Goal: Task Accomplishment & Management: Use online tool/utility

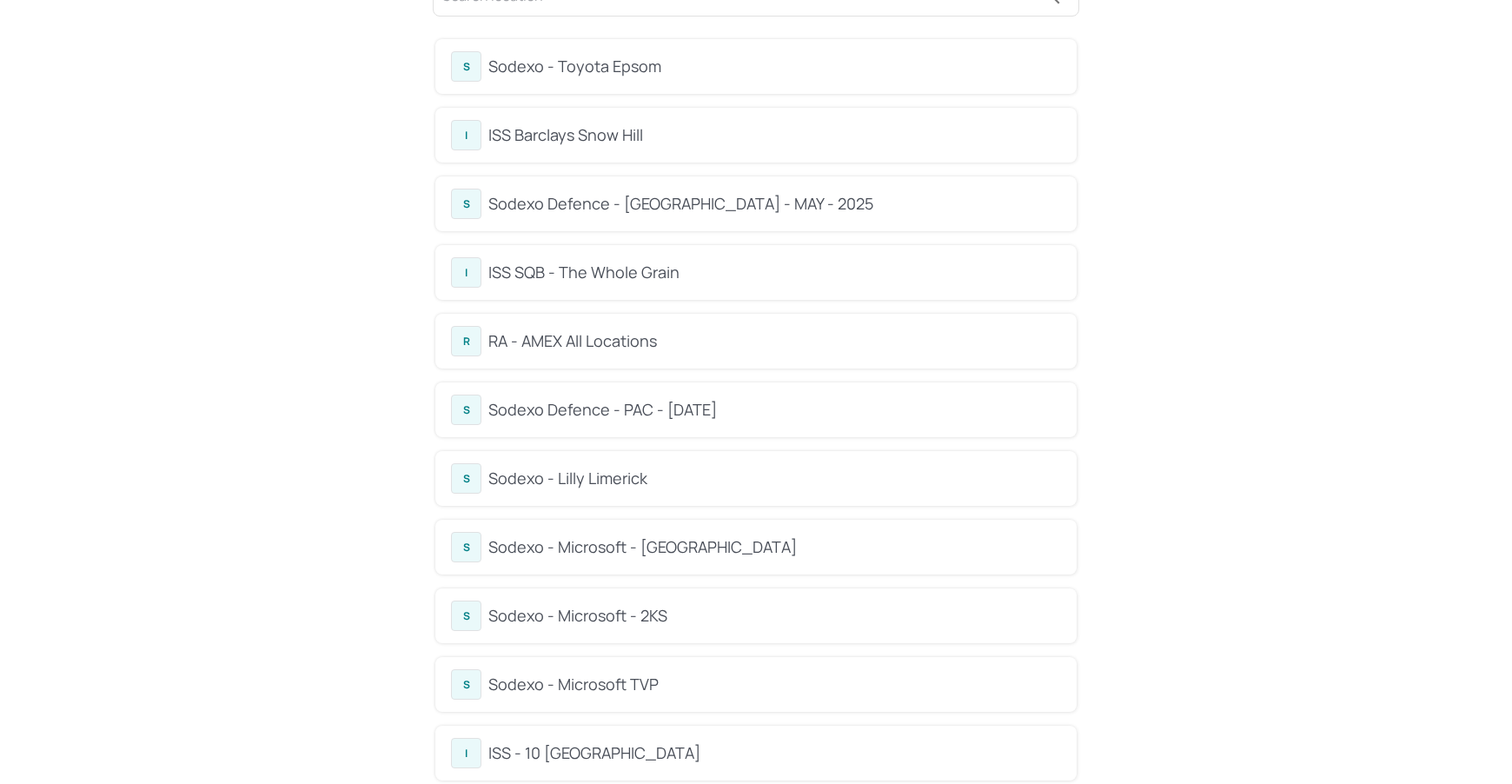
scroll to position [132, 0]
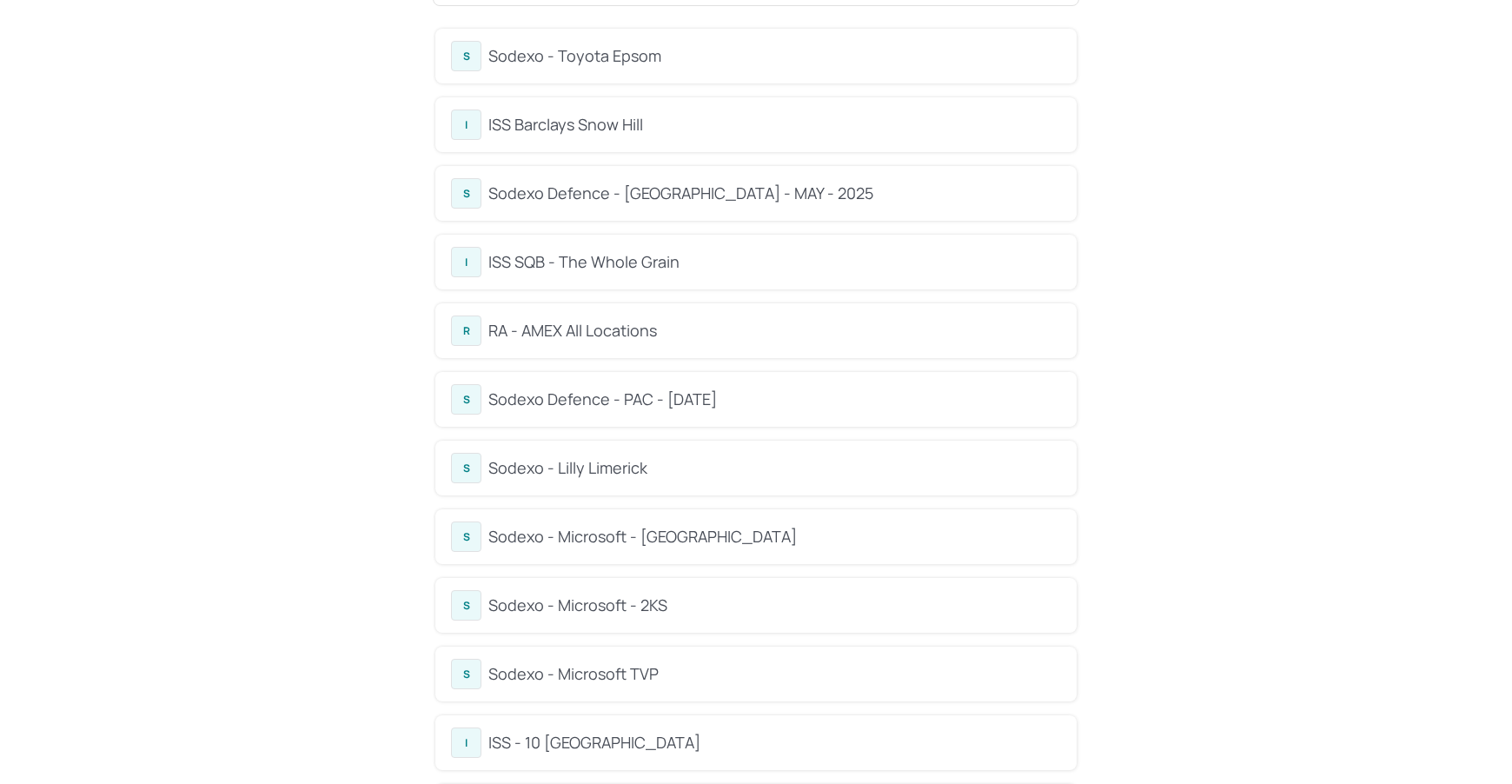
click at [651, 326] on div "RA - AMEX All Locations" at bounding box center [775, 330] width 572 height 24
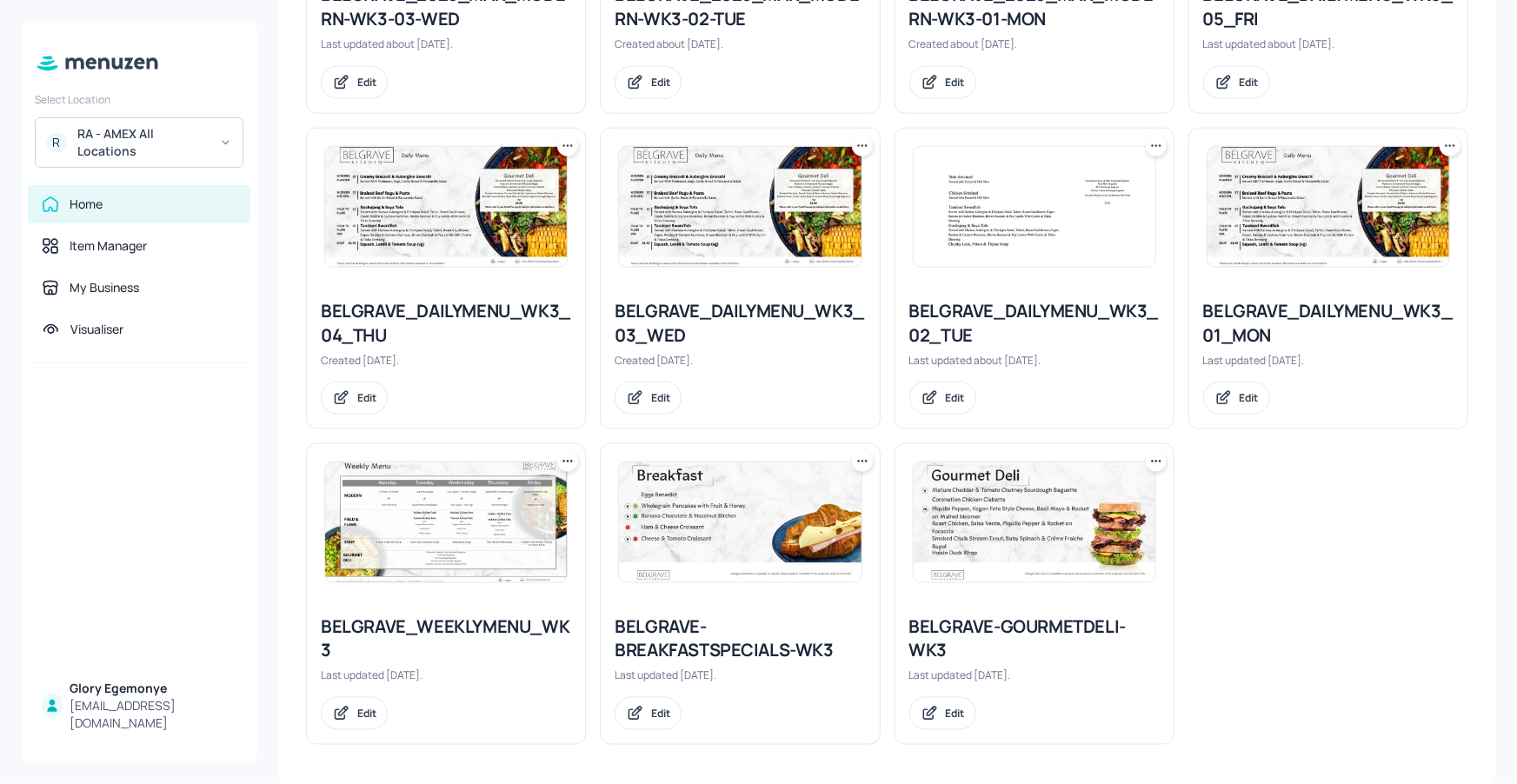
scroll to position [1024, 0]
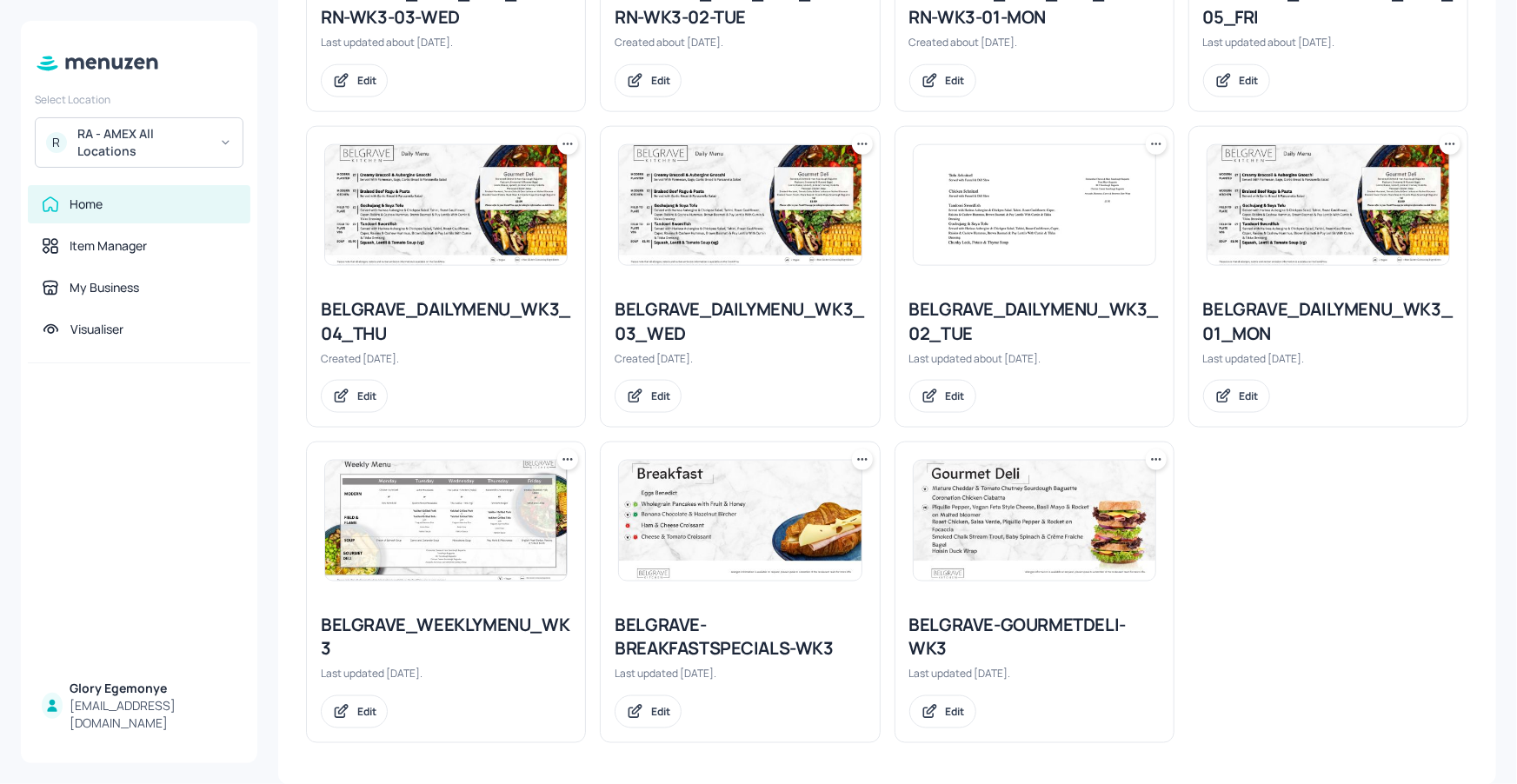
click at [970, 307] on div "BELGRAVE_DAILYMENU_WK3_02_TUE" at bounding box center [1035, 322] width 250 height 49
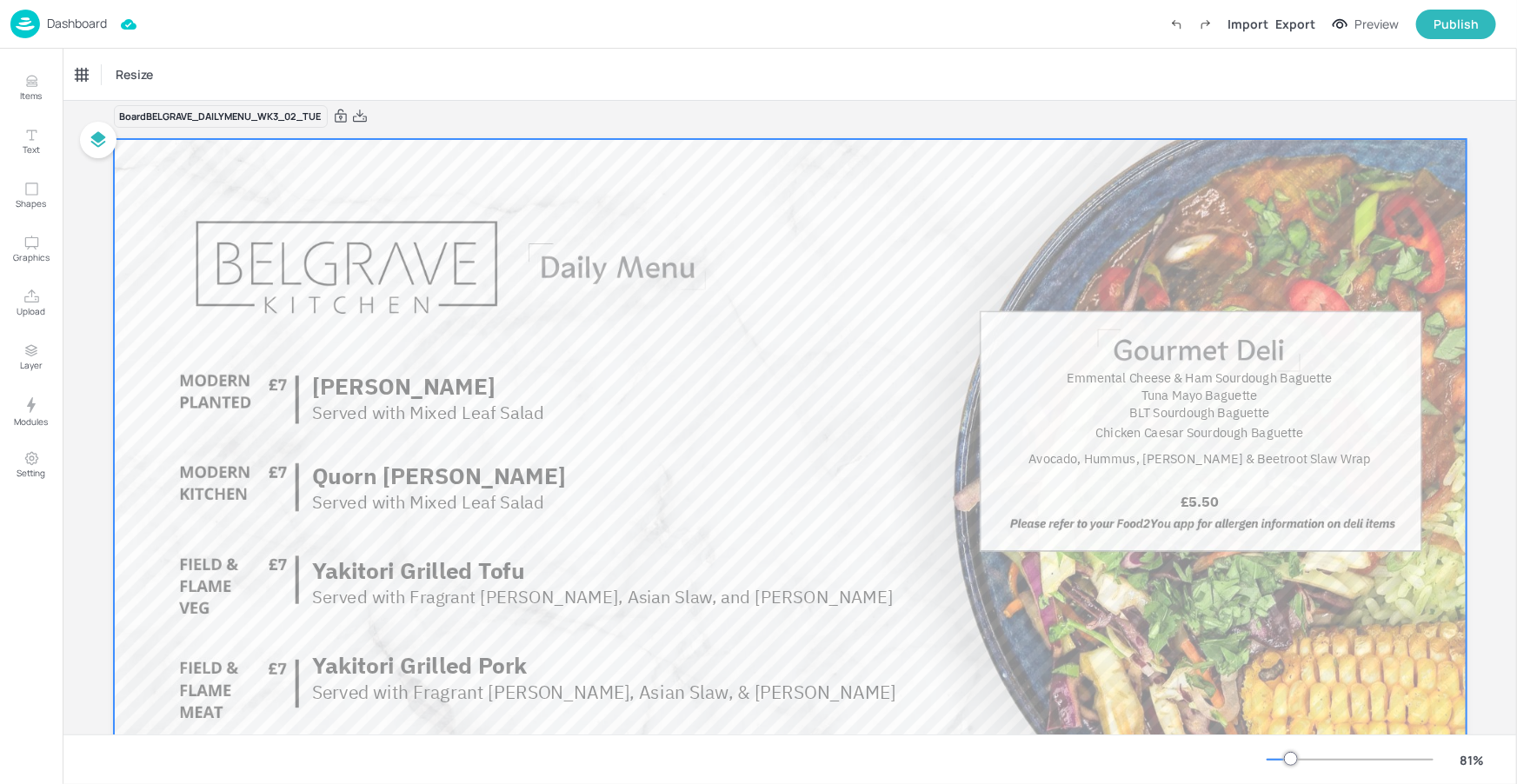
scroll to position [12, 0]
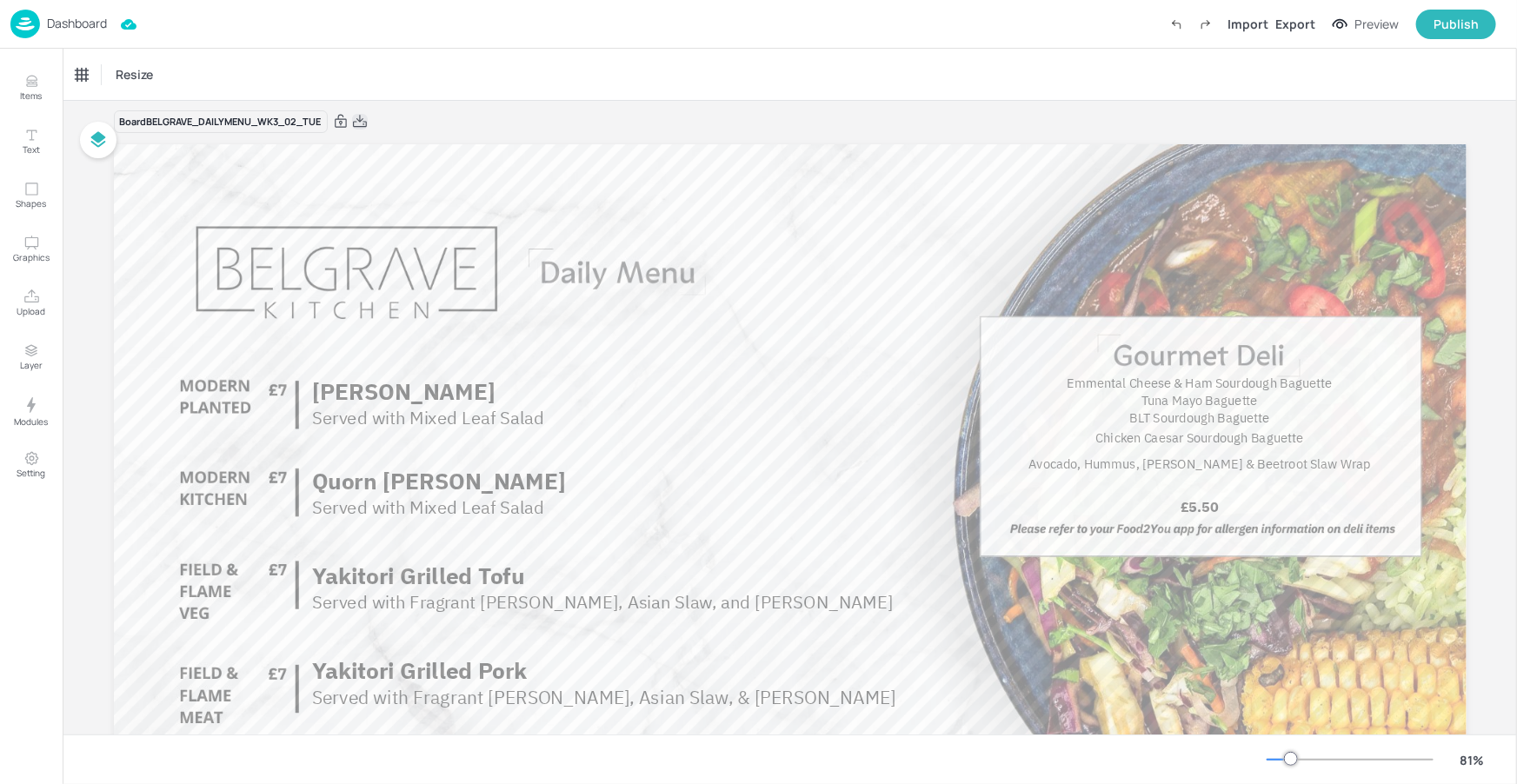
click at [357, 116] on icon at bounding box center [360, 121] width 16 height 17
click at [95, 17] on p "Dashboard" at bounding box center [77, 23] width 60 height 12
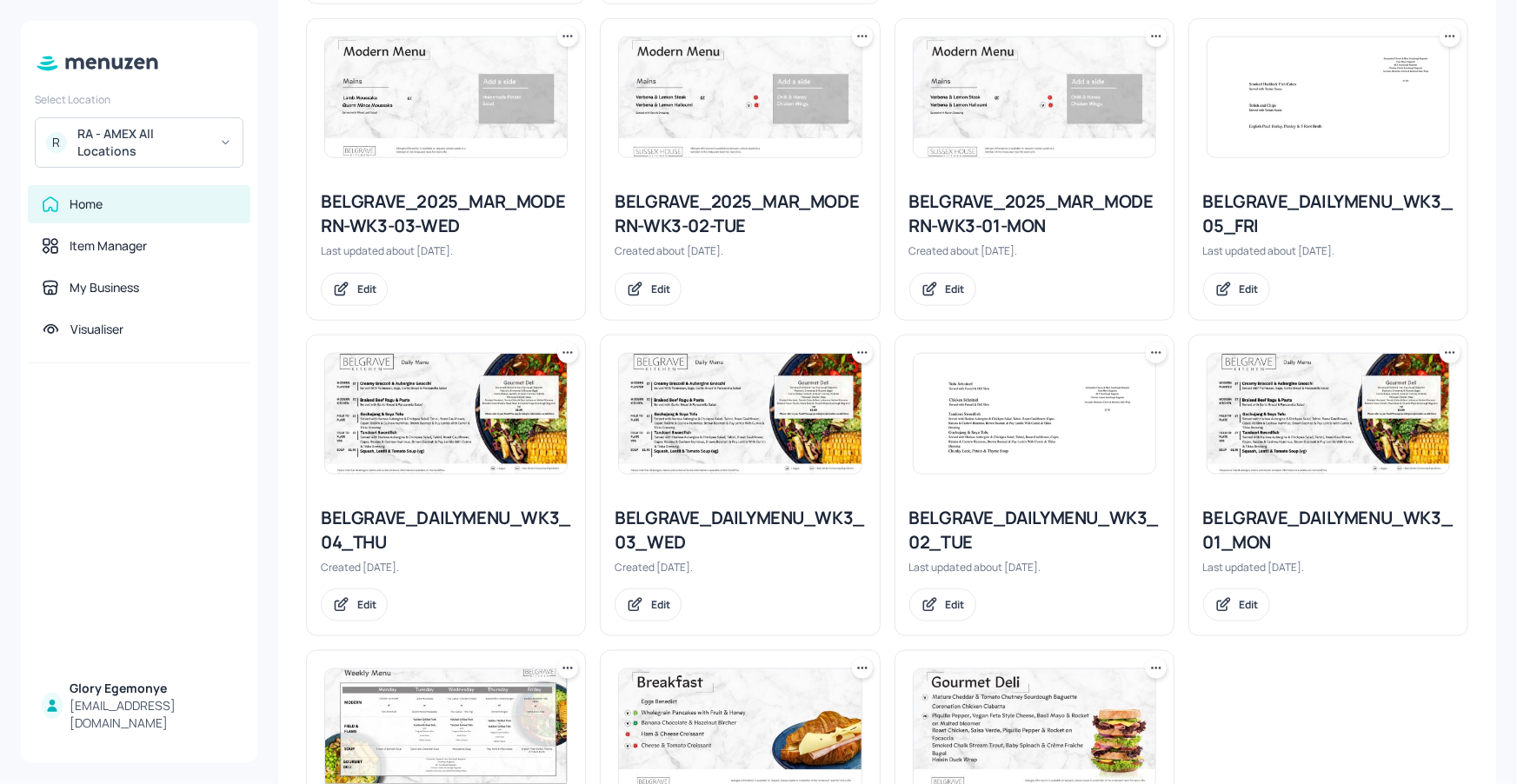
scroll to position [1024, 0]
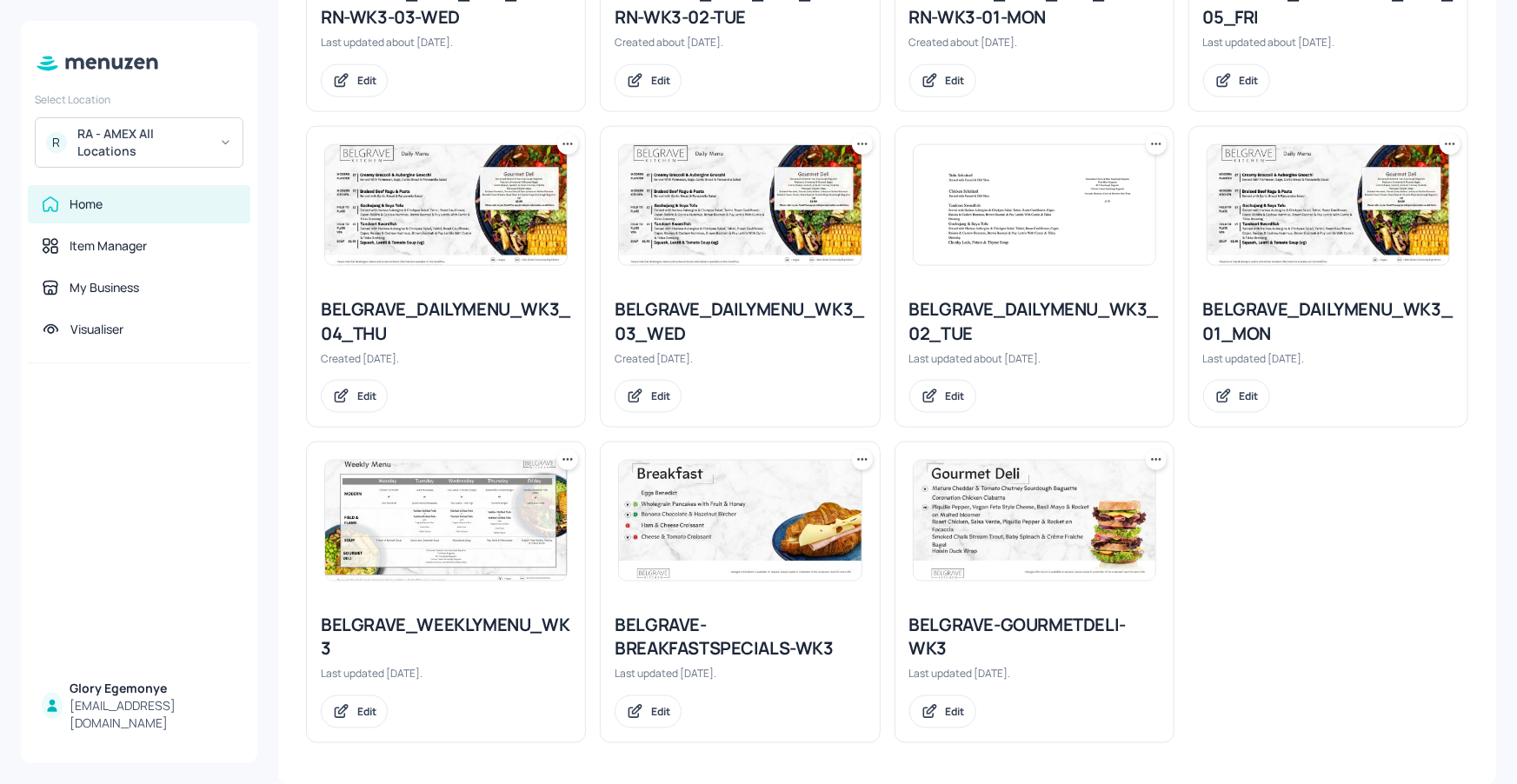
click at [426, 622] on div "BELGRAVE_WEEKLYMENU_WK3" at bounding box center [446, 637] width 250 height 49
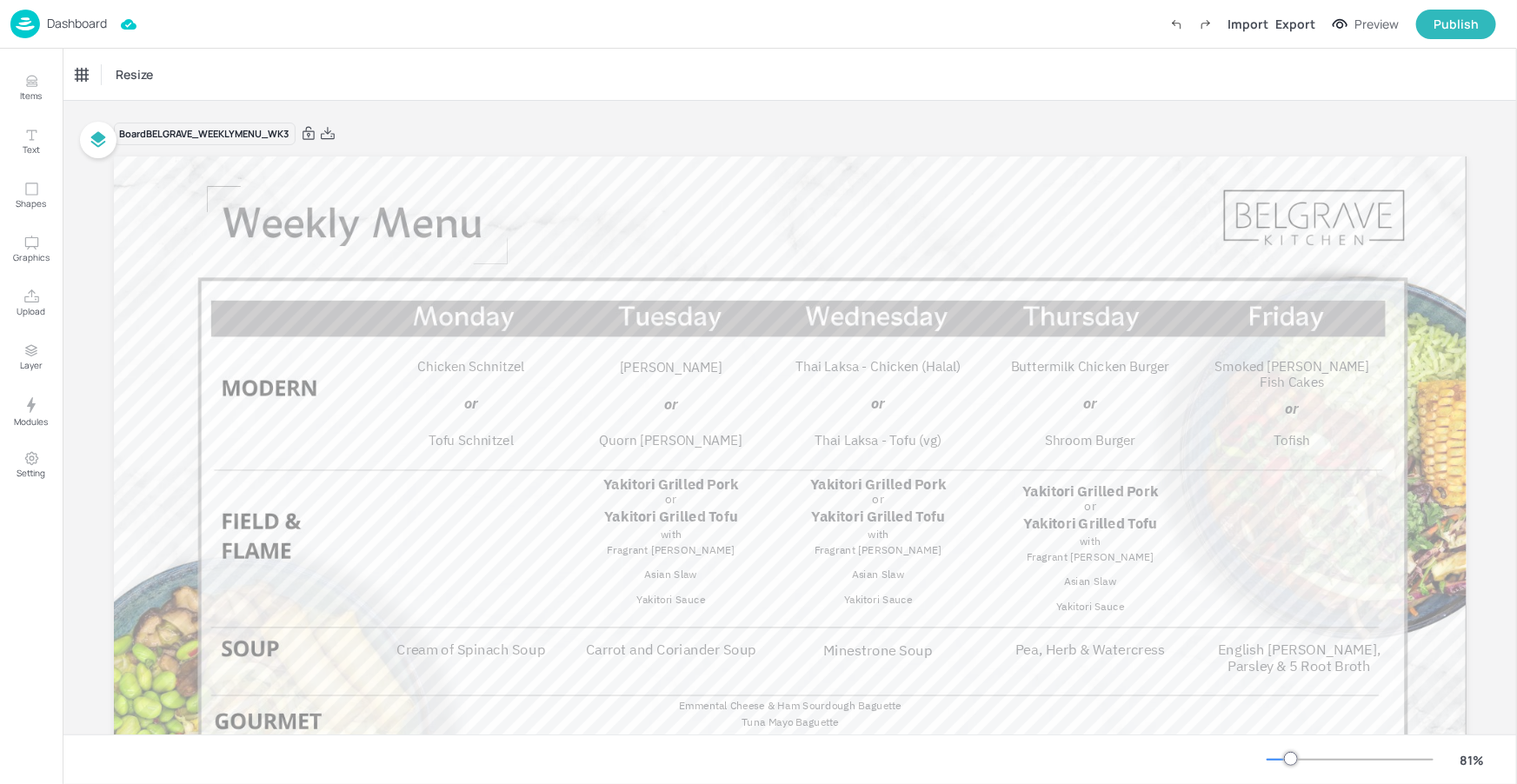
click at [712, 69] on div "Resize" at bounding box center [789, 74] width 1455 height 51
click at [689, 109] on div "Board BELGRAVE_WEEKLYMENU_WK3 Cream of Spinach Soup Carrot and Coriander Soup M…" at bounding box center [790, 530] width 1353 height 859
click at [1024, 86] on div "Resize" at bounding box center [789, 74] width 1455 height 51
click at [1286, 25] on div "Export" at bounding box center [1295, 24] width 40 height 18
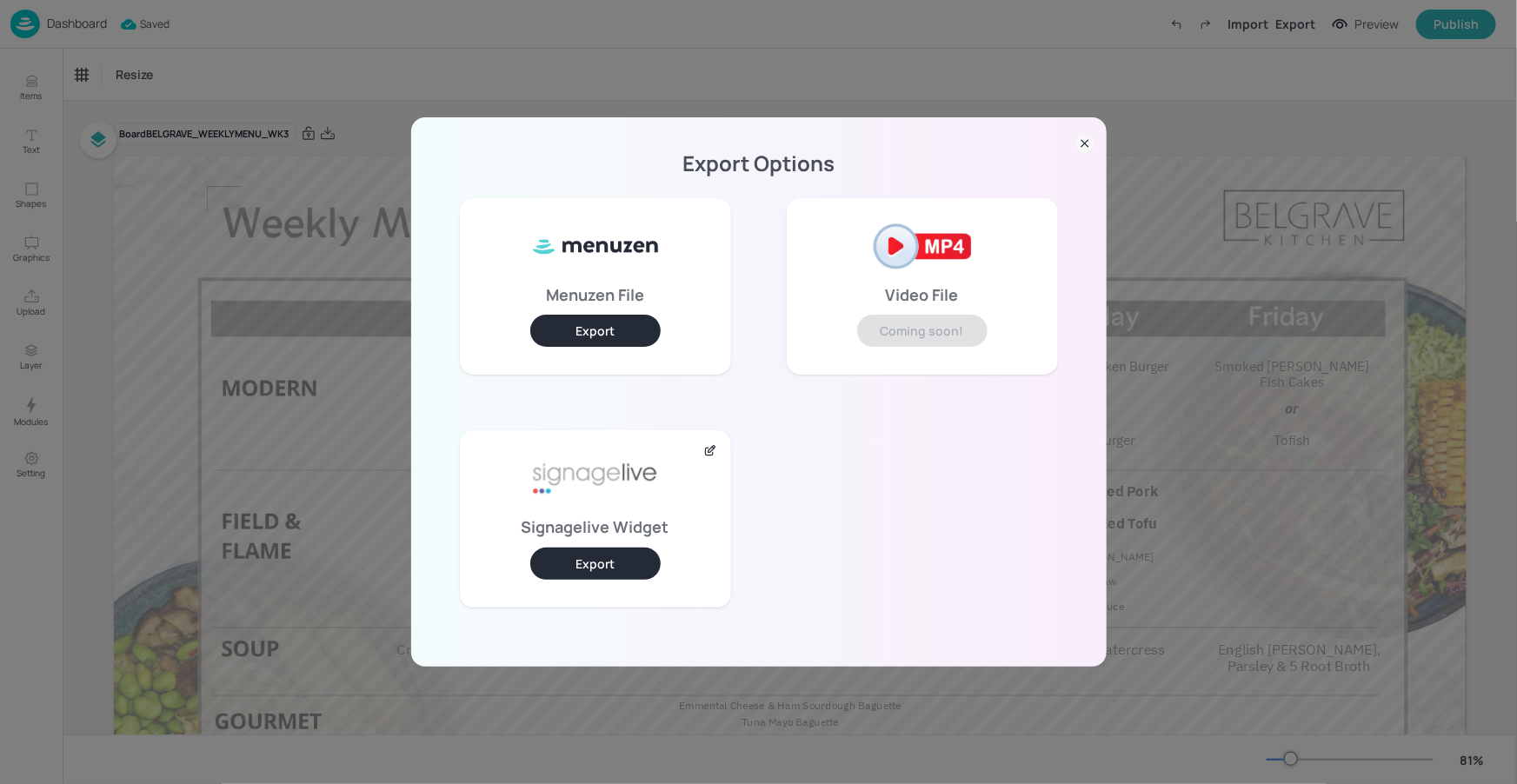
drag, startPoint x: 606, startPoint y: 566, endPoint x: 619, endPoint y: 558, distance: 15.3
click at [606, 565] on button "Export" at bounding box center [595, 564] width 130 height 32
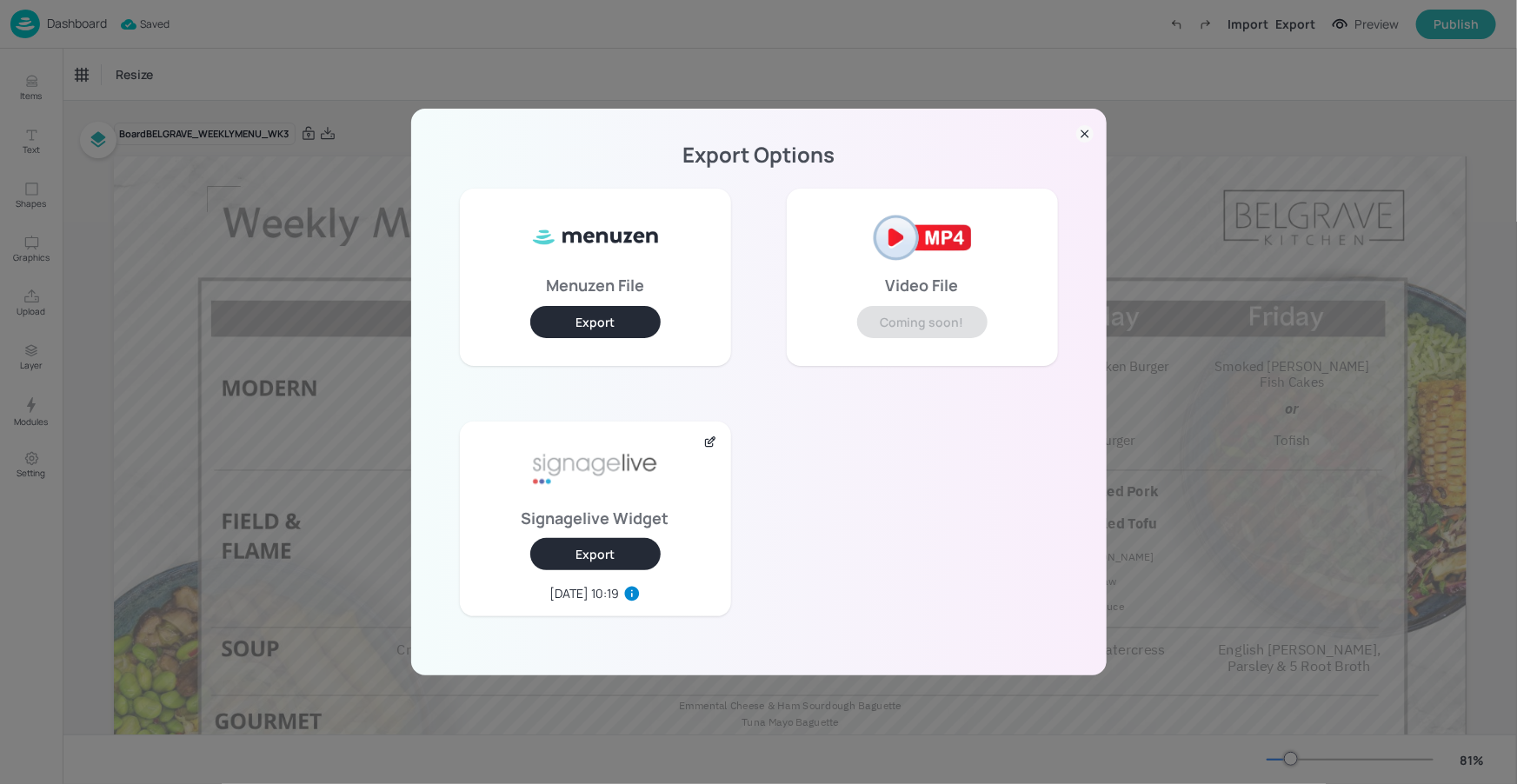
click at [623, 559] on button "Export" at bounding box center [595, 553] width 130 height 32
click at [1091, 130] on icon at bounding box center [1085, 134] width 17 height 17
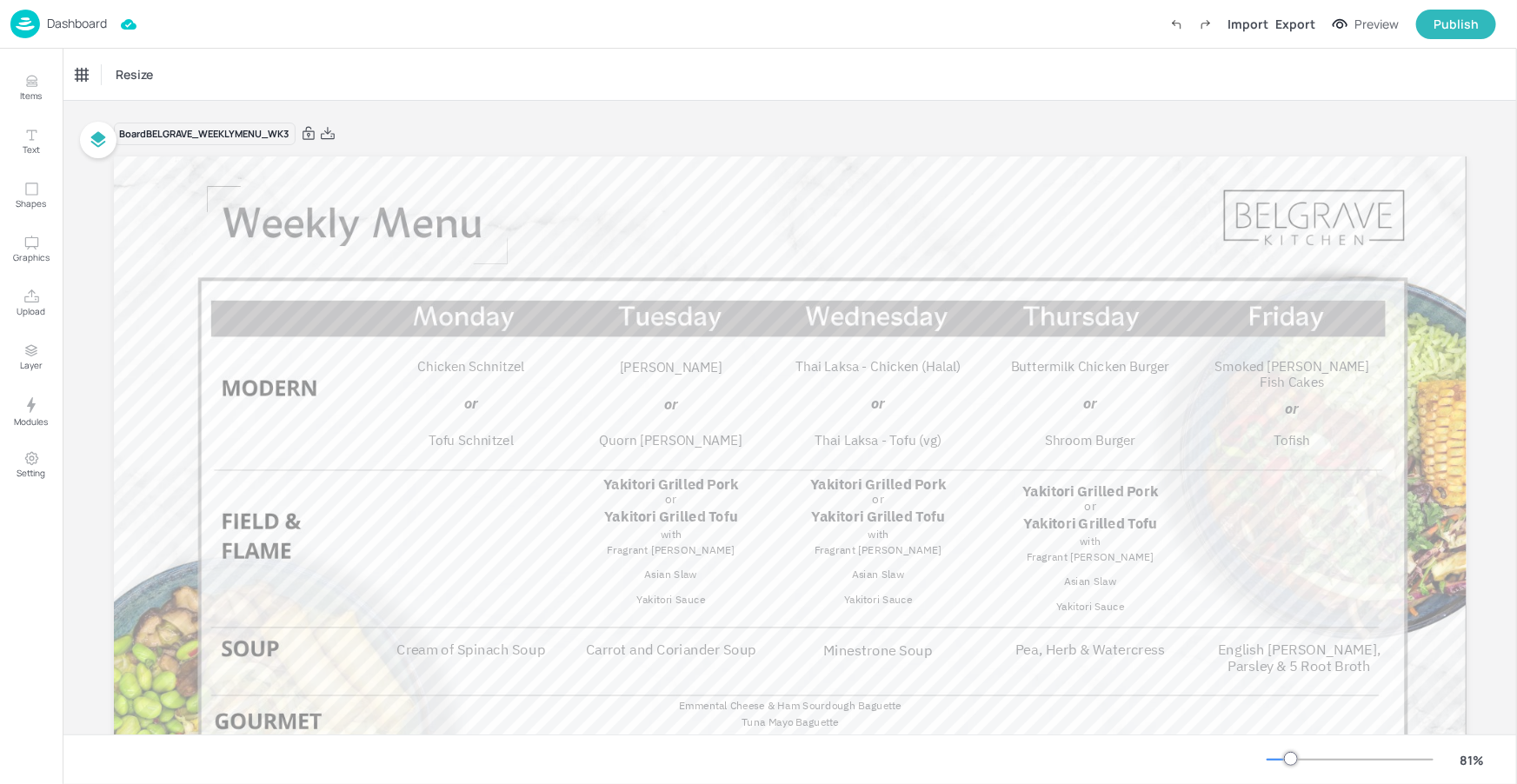
click at [100, 29] on p "Dashboard" at bounding box center [77, 23] width 60 height 12
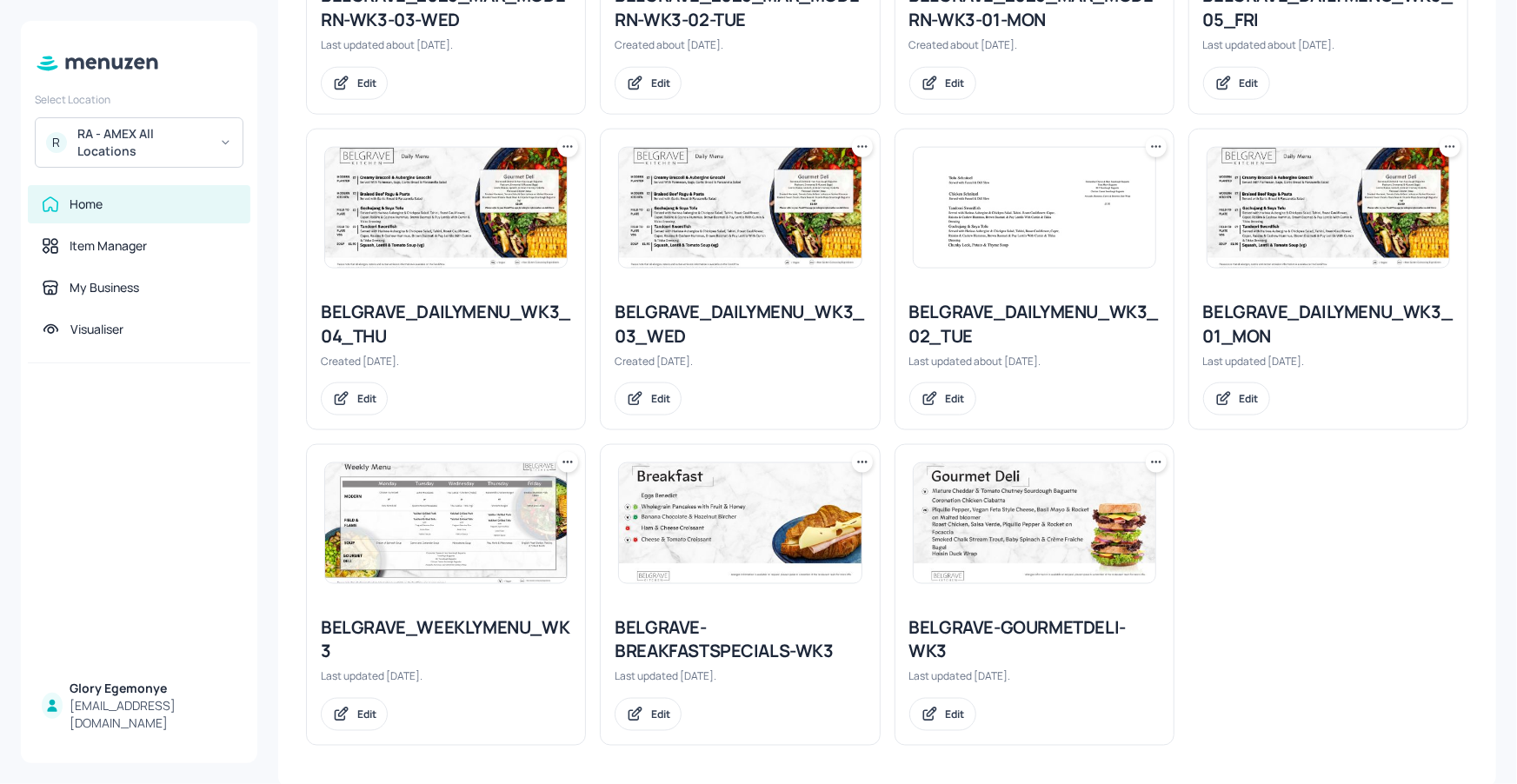
scroll to position [1020, 0]
click at [997, 309] on div "BELGRAVE_DAILYMENU_WK3_02_TUE" at bounding box center [1035, 325] width 250 height 49
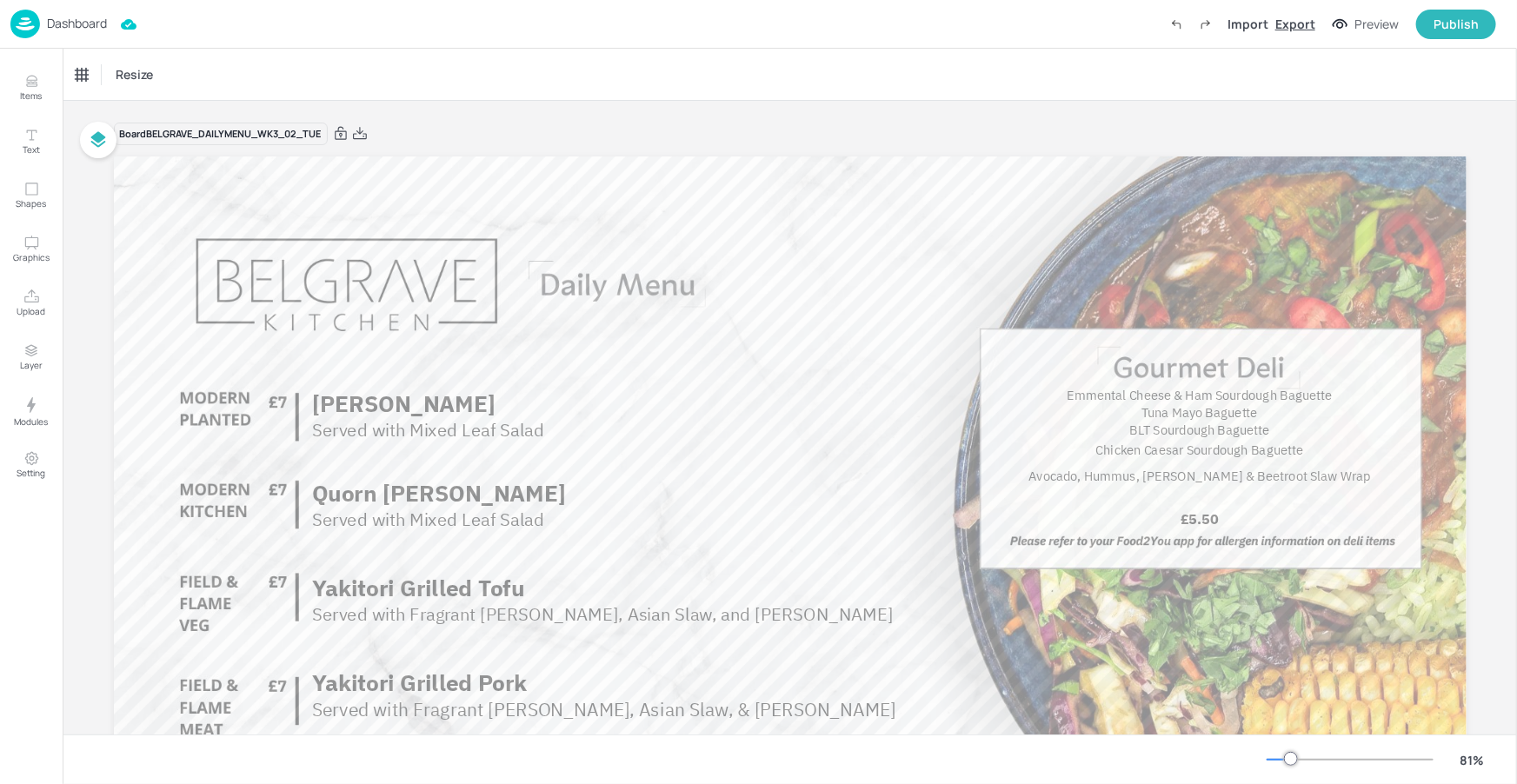
click at [1293, 28] on div "Export" at bounding box center [1295, 24] width 40 height 18
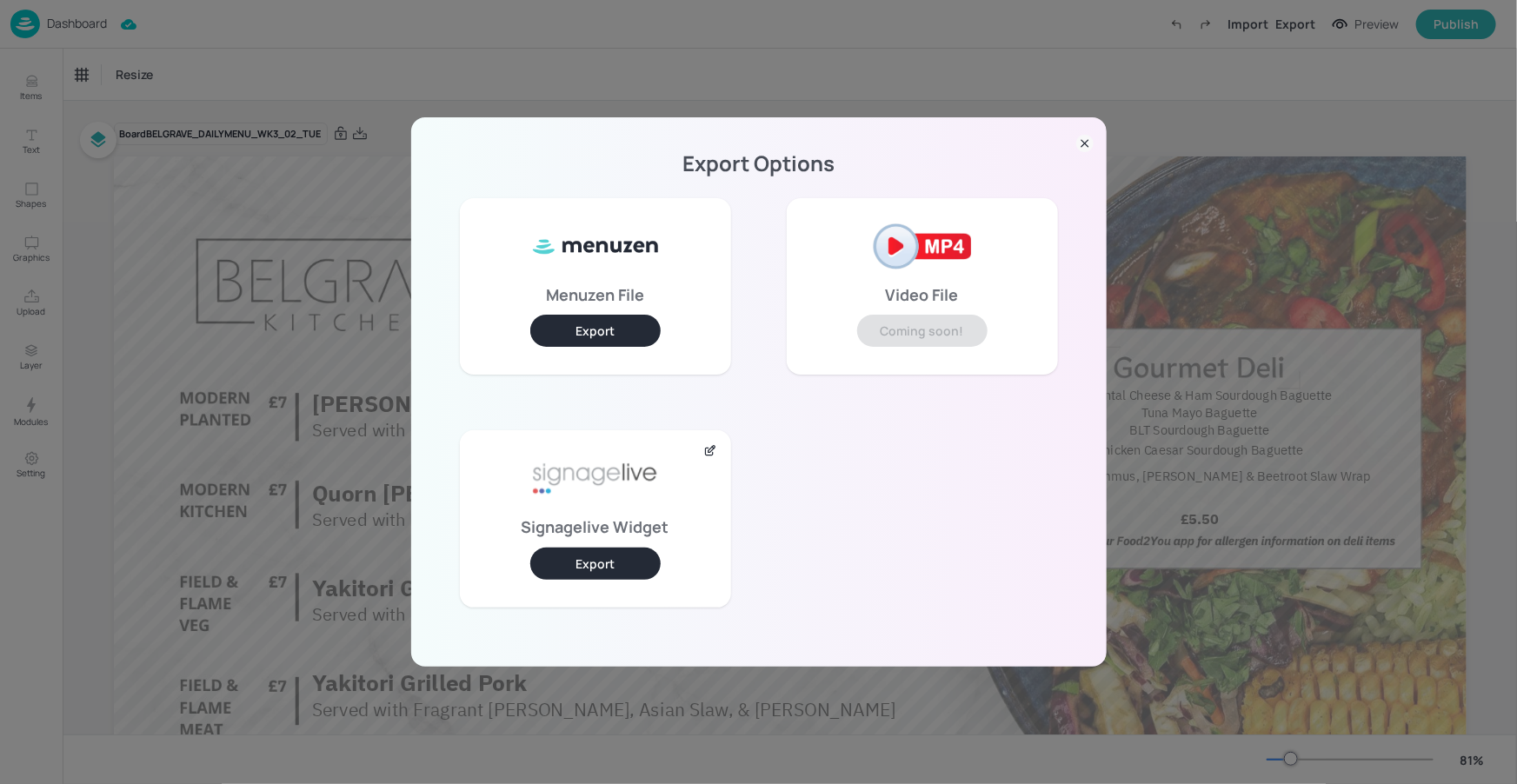
click at [569, 564] on button "Export" at bounding box center [595, 564] width 130 height 32
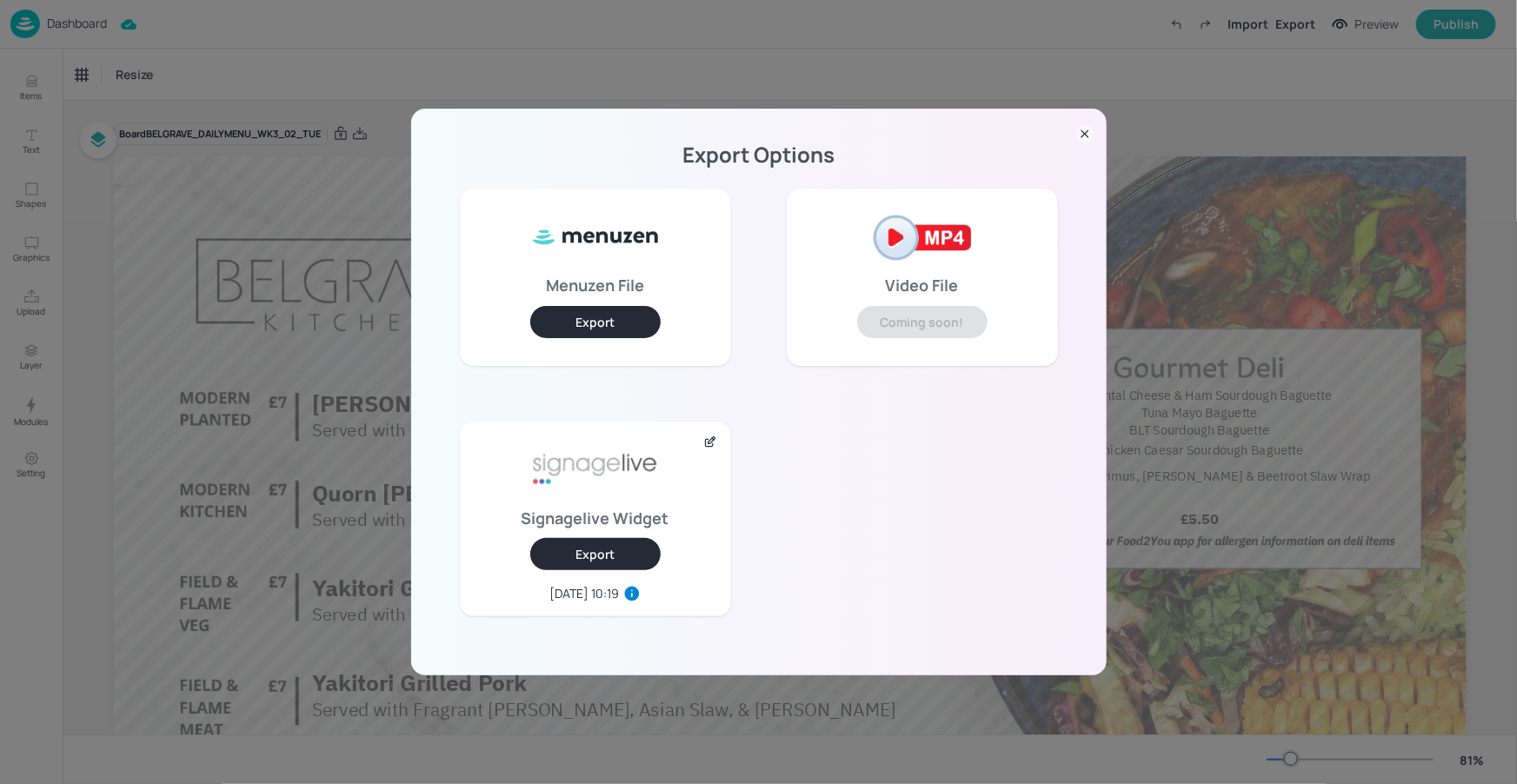
click at [1080, 129] on icon at bounding box center [1085, 134] width 17 height 17
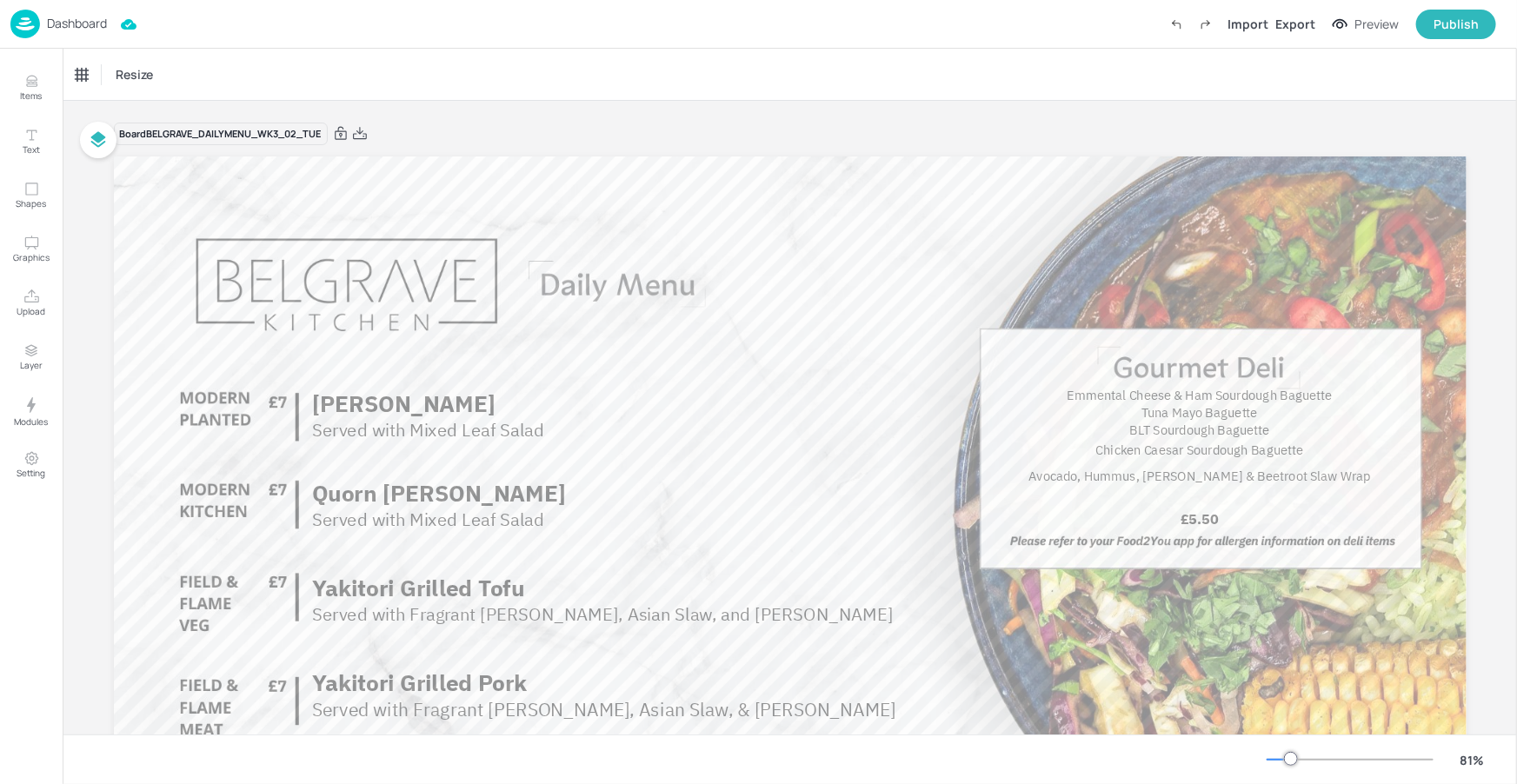
click at [94, 19] on p "Dashboard" at bounding box center [77, 23] width 60 height 12
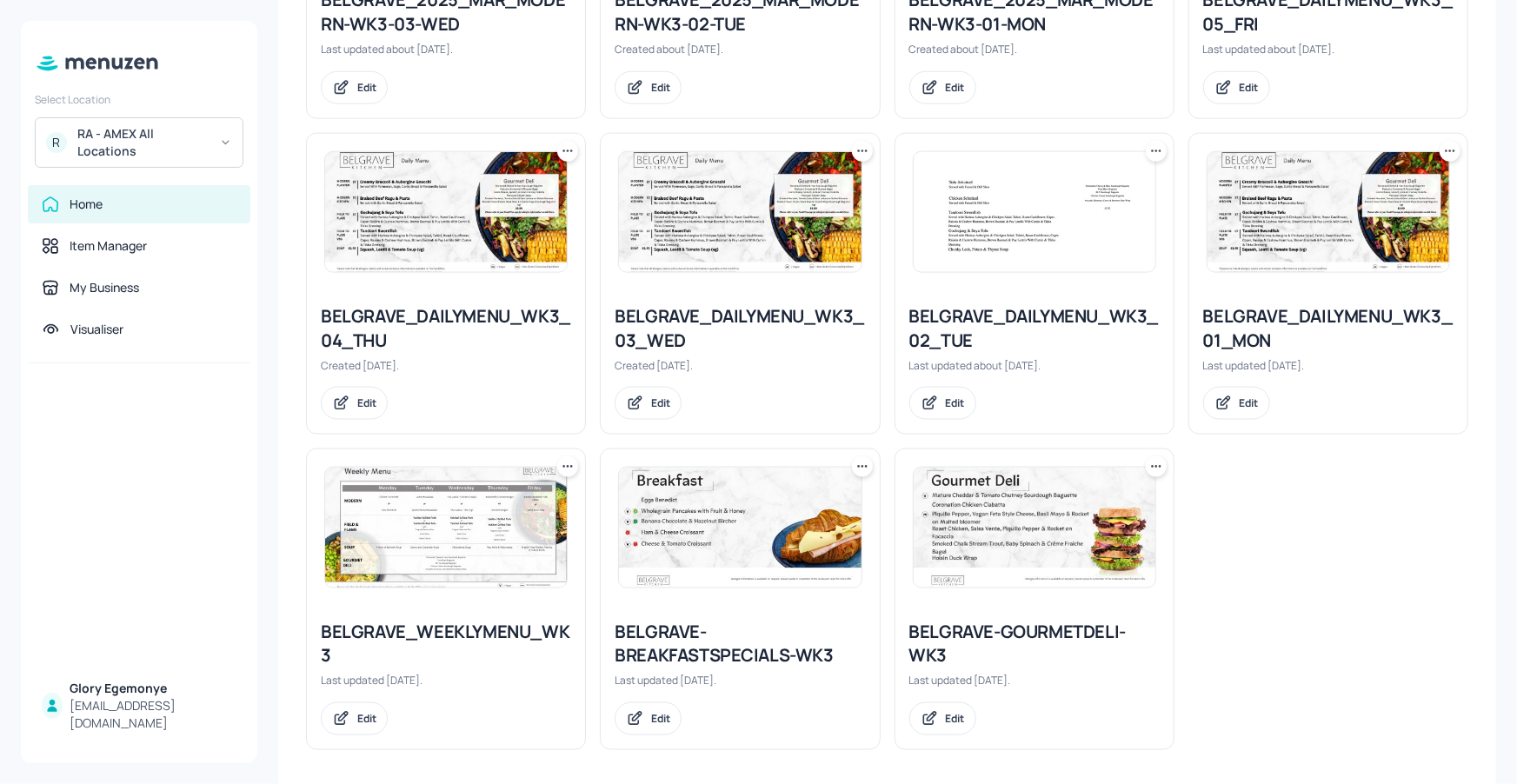
scroll to position [1024, 0]
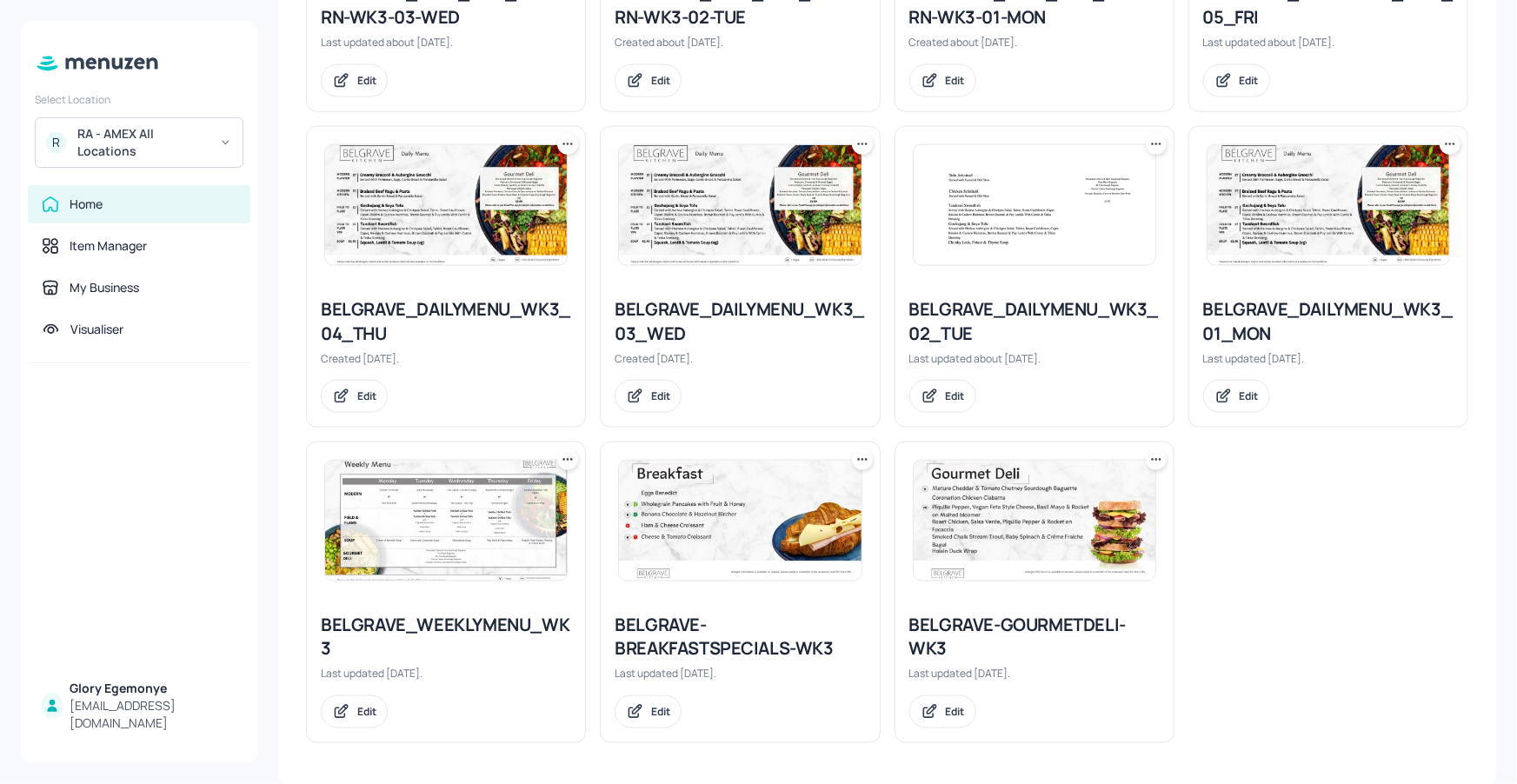
click at [510, 622] on div "BELGRAVE_WEEKLYMENU_WK3" at bounding box center [446, 637] width 250 height 49
